Goal: Information Seeking & Learning: Find contact information

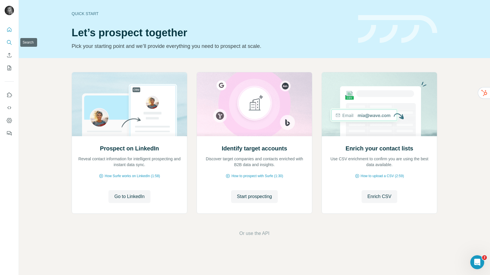
click at [9, 42] on icon "Search" at bounding box center [9, 42] width 6 height 6
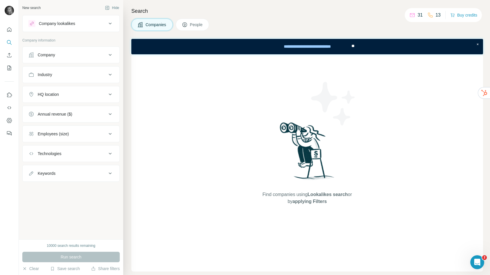
click at [54, 57] on div "Company" at bounding box center [46, 55] width 17 height 6
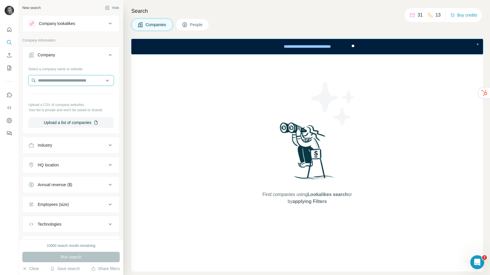
click at [50, 79] on input "text" at bounding box center [70, 80] width 85 height 10
paste input "**********"
type input "**********"
click at [50, 92] on p "Princes" at bounding box center [59, 93] width 28 height 6
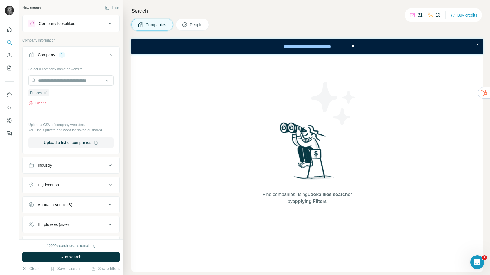
click at [80, 256] on span "Run search" at bounding box center [71, 257] width 21 height 6
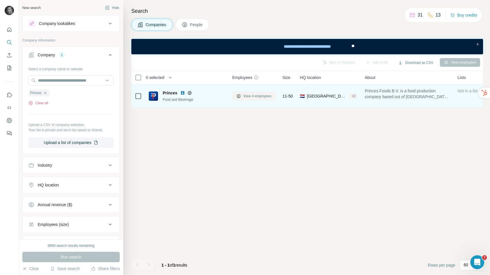
click at [262, 94] on span "View 4 employees" at bounding box center [257, 95] width 28 height 5
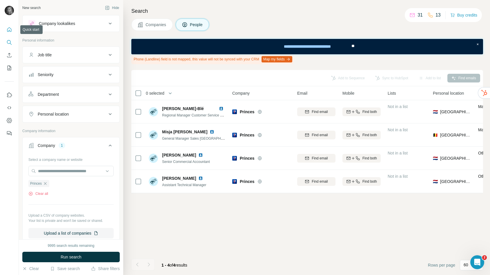
click at [11, 33] on button "Quick start" at bounding box center [9, 29] width 9 height 10
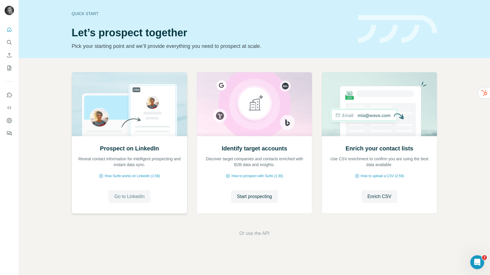
click at [130, 195] on span "Go to LinkedIn" at bounding box center [129, 196] width 30 height 7
click at [6, 41] on button "Search" at bounding box center [9, 42] width 9 height 10
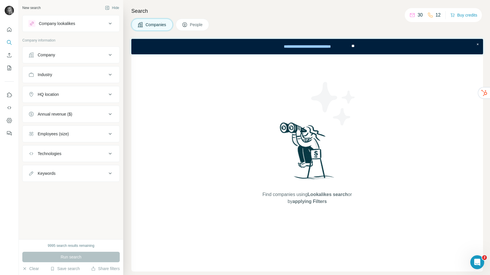
click at [58, 58] on button "Company" at bounding box center [71, 55] width 97 height 14
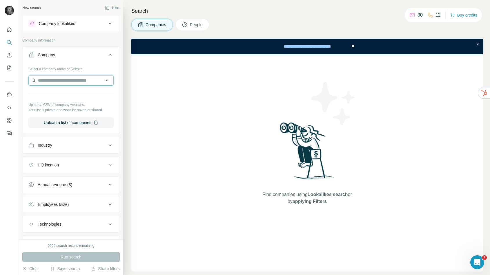
click at [58, 85] on input "text" at bounding box center [70, 80] width 85 height 10
paste input "**********"
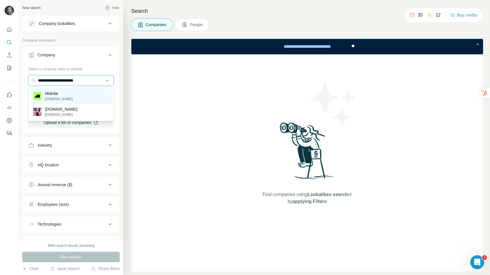
type input "**********"
click at [57, 91] on p "Midnite" at bounding box center [59, 93] width 28 height 6
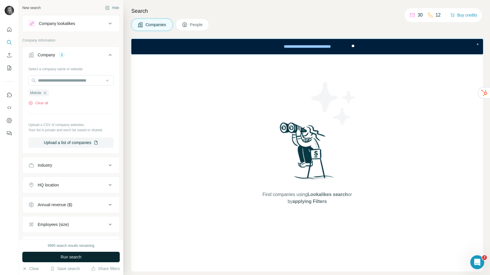
click at [75, 255] on span "Run search" at bounding box center [71, 257] width 21 height 6
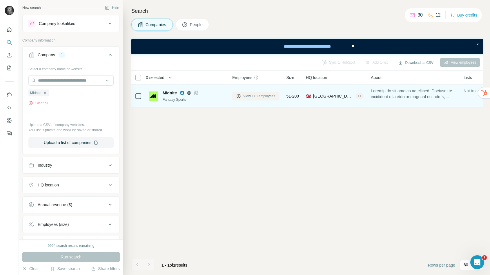
click at [253, 96] on span "View 113 employees" at bounding box center [259, 95] width 32 height 5
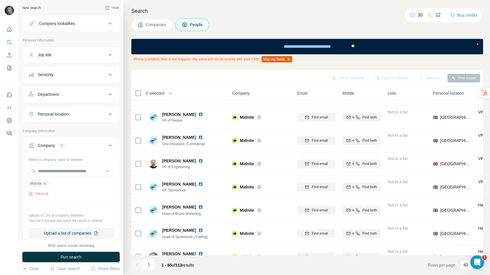
scroll to position [135, 0]
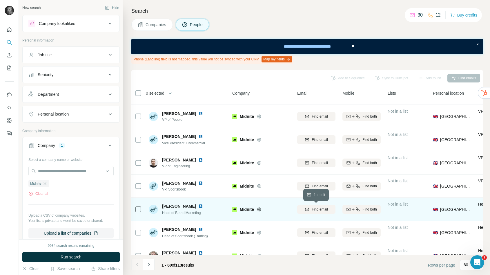
click at [324, 207] on span "Find email" at bounding box center [320, 208] width 16 height 5
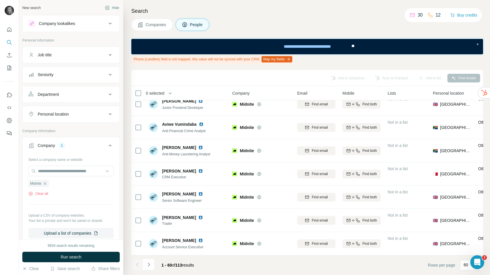
scroll to position [1237, 0]
click at [150, 264] on icon "Navigate to next page" at bounding box center [149, 264] width 6 height 6
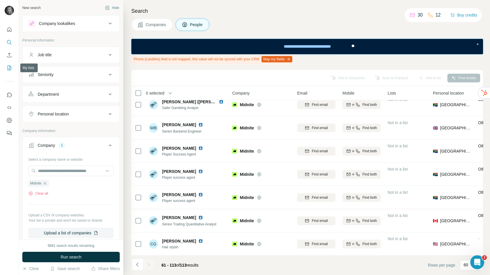
click at [9, 70] on icon "My lists" at bounding box center [9, 68] width 6 height 6
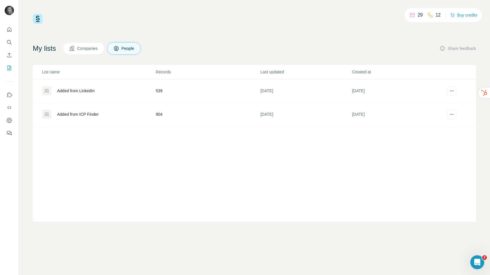
click at [86, 114] on div "Added from ICP Finder" at bounding box center [77, 114] width 41 height 6
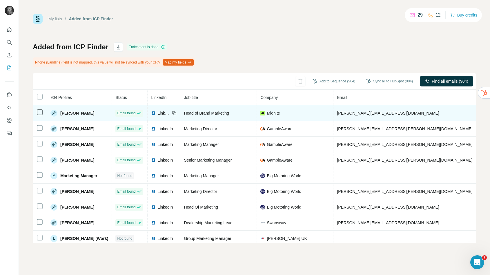
click at [354, 113] on span "[PERSON_NAME][EMAIL_ADDRESS][DOMAIN_NAME]" at bounding box center [388, 113] width 102 height 5
copy span "[PERSON_NAME][EMAIL_ADDRESS][DOMAIN_NAME]"
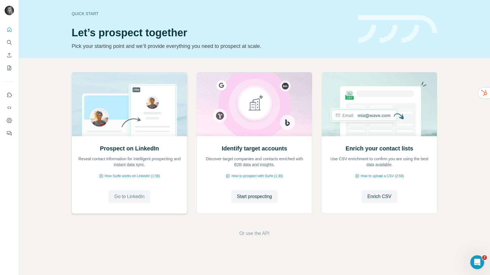
click at [125, 192] on button "Go to LinkedIn" at bounding box center [129, 196] width 42 height 13
click at [10, 41] on icon "Search" at bounding box center [9, 42] width 4 height 4
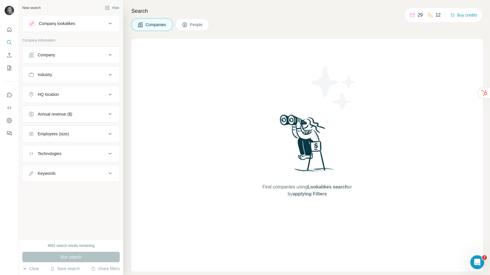
click at [61, 59] on button "Company" at bounding box center [71, 55] width 97 height 14
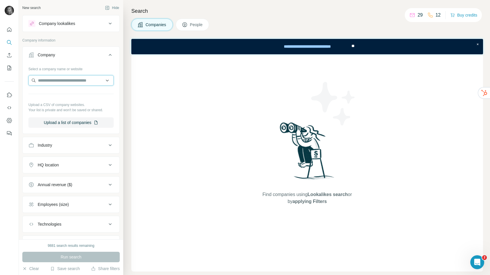
click at [52, 82] on input "text" at bounding box center [70, 80] width 85 height 10
paste input "**********"
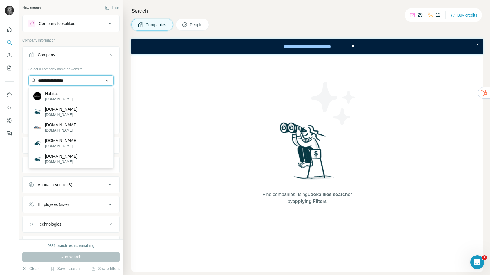
type input "**********"
click at [50, 97] on p "habitat.co.uk" at bounding box center [59, 98] width 28 height 5
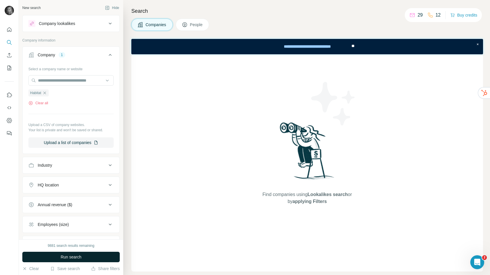
click at [55, 257] on button "Run search" at bounding box center [70, 256] width 97 height 10
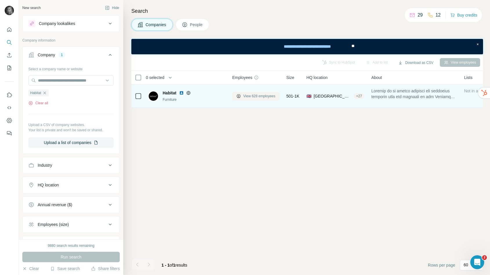
click at [268, 95] on span "View 628 employees" at bounding box center [259, 95] width 32 height 5
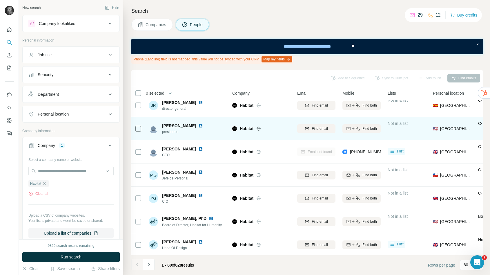
scroll to position [7, 0]
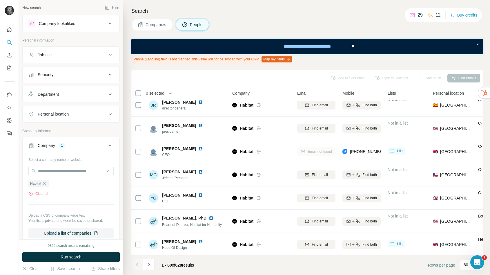
click at [104, 55] on div "Job title" at bounding box center [67, 55] width 78 height 6
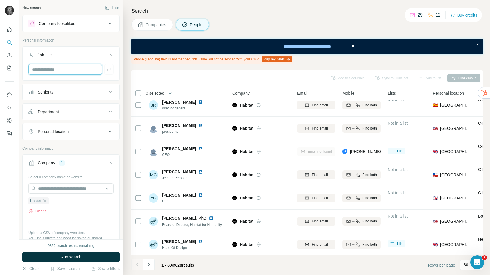
click at [76, 65] on input "text" at bounding box center [65, 69] width 74 height 10
type input "*********"
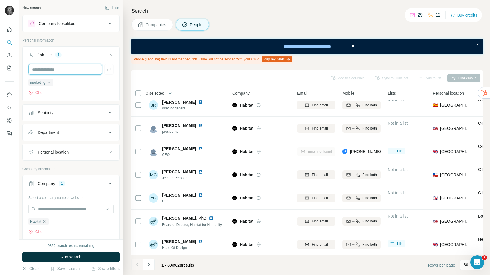
click at [63, 70] on input "text" at bounding box center [65, 69] width 74 height 10
type input "*****"
click at [61, 257] on span "Run search" at bounding box center [71, 257] width 21 height 6
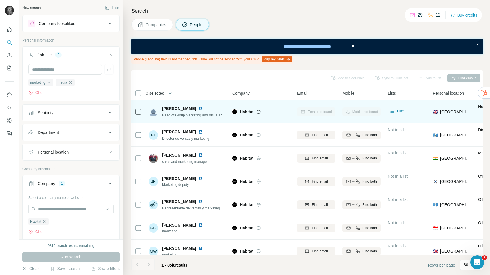
click at [322, 113] on div "Email not found" at bounding box center [316, 112] width 38 height 16
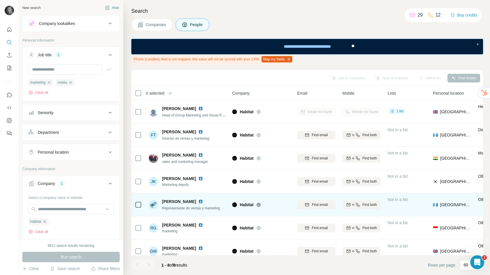
scroll to position [31, 0]
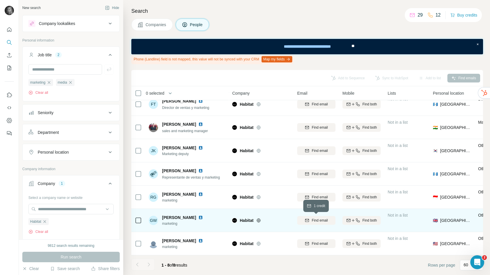
click at [312, 219] on span "Find email" at bounding box center [320, 219] width 16 height 5
